Goal: Information Seeking & Learning: Learn about a topic

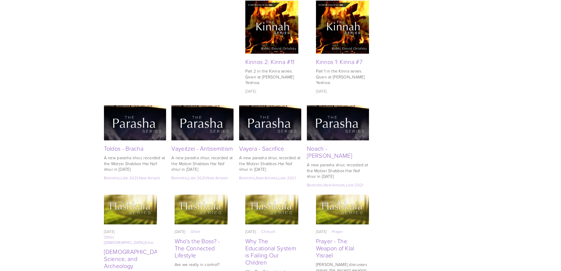
scroll to position [1178, 0]
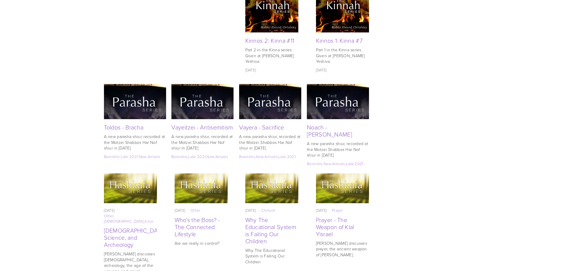
click at [351, 161] on link "Late 2021" at bounding box center [354, 163] width 17 height 5
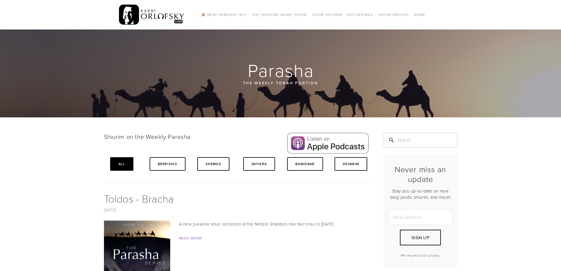
click at [118, 170] on link "All" at bounding box center [121, 164] width 23 height 14
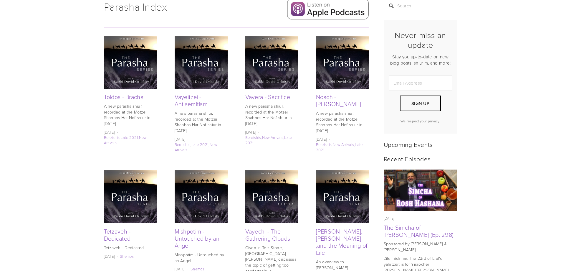
scroll to position [147, 0]
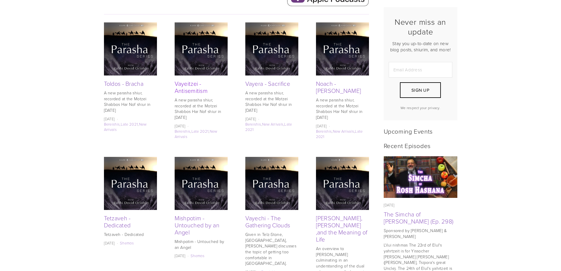
click at [189, 86] on link "Vayeitzei - Antisemitism" at bounding box center [191, 86] width 33 height 15
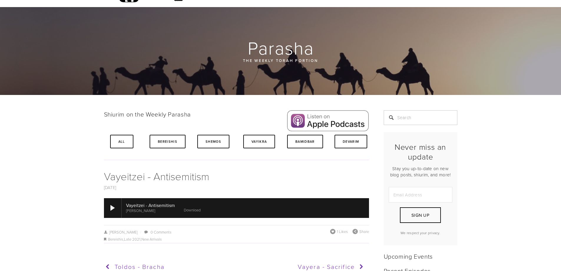
scroll to position [59, 0]
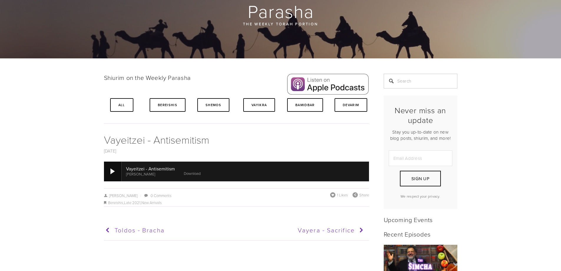
click at [113, 170] on div at bounding box center [112, 171] width 4 height 6
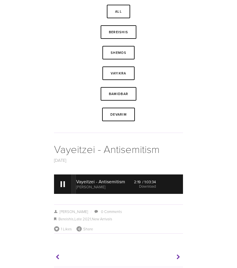
scroll to position [0, 0]
